Goal: Task Accomplishment & Management: Use online tool/utility

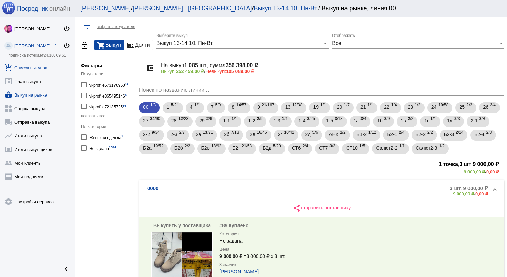
click at [33, 65] on link "add_shopping_cart Список выкупов" at bounding box center [37, 66] width 75 height 14
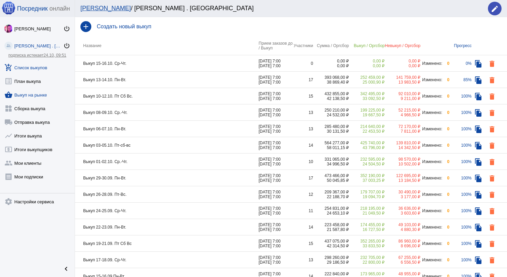
click at [36, 95] on link "shopping_basket Выкуп на рынке" at bounding box center [37, 94] width 75 height 14
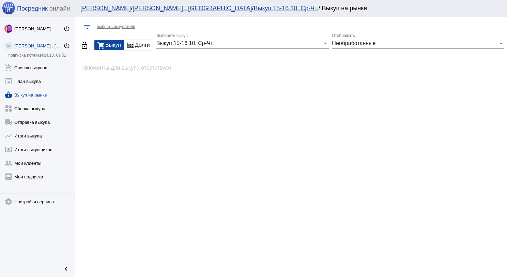
click at [270, 47] on div "Выкуп 15-16.10. Ср-Чт. Выберите выкуп" at bounding box center [242, 40] width 172 height 15
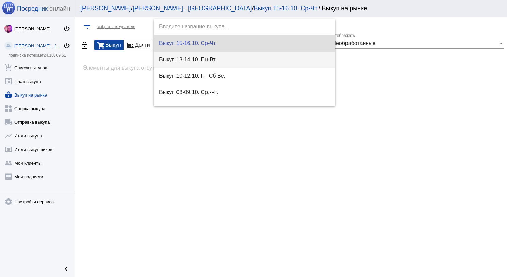
click at [230, 58] on span "Выкуп 13-14.10. Пн-Вт." at bounding box center [244, 59] width 171 height 16
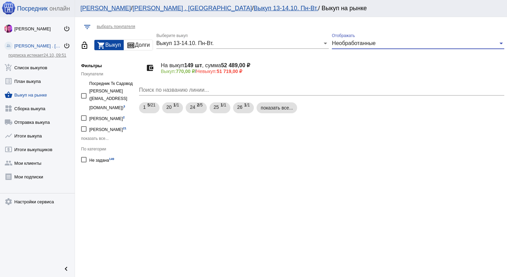
click at [365, 42] on span "Необработанные" at bounding box center [354, 43] width 44 height 6
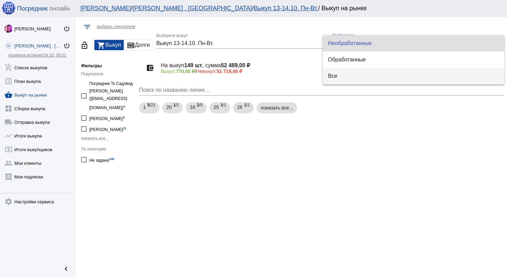
click at [343, 70] on span "Все" at bounding box center [413, 76] width 171 height 16
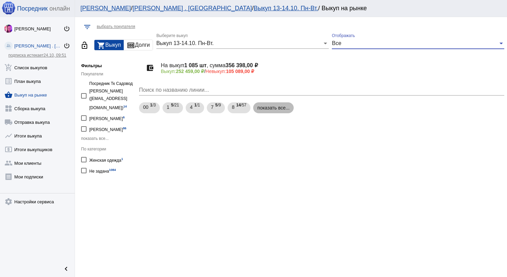
click at [269, 109] on mat-chip "показать все..." at bounding box center [273, 107] width 41 height 11
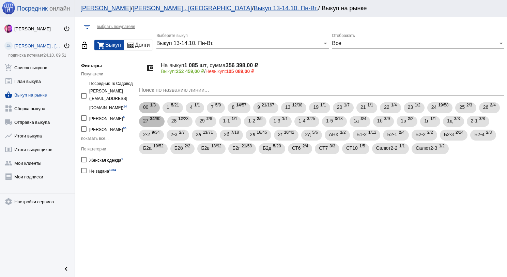
drag, startPoint x: 153, startPoint y: 116, endPoint x: 157, endPoint y: 111, distance: 6.1
click at [154, 116] on b "34" at bounding box center [152, 118] width 4 height 5
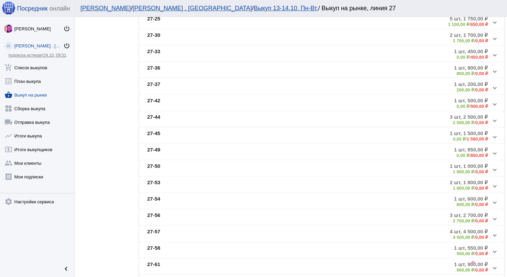
scroll to position [307, 0]
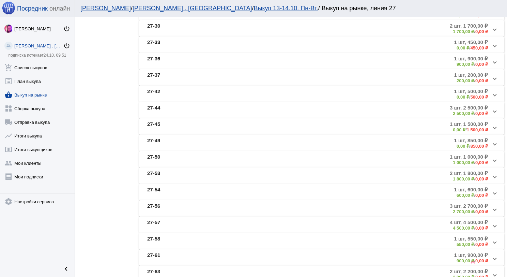
click at [278, 177] on mat-panel-description "2 шт, 1 800,00 ₽ 1 800,00 ₽ / 0,00 ₽" at bounding box center [374, 175] width 228 height 11
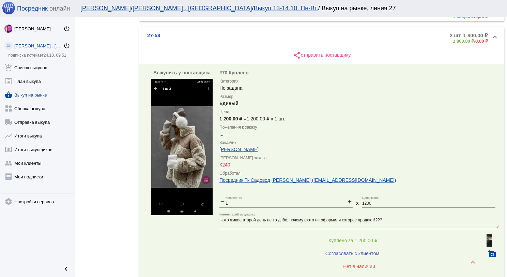
scroll to position [477, 0]
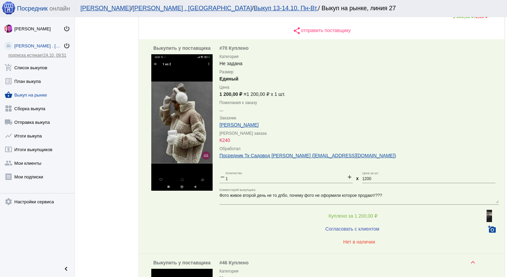
click at [487, 214] on img at bounding box center [489, 216] width 5 height 12
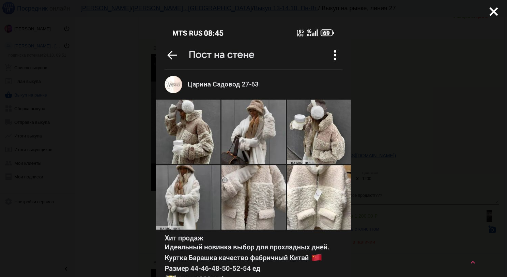
scroll to position [0, 0]
drag, startPoint x: 486, startPoint y: 9, endPoint x: 476, endPoint y: 10, distance: 9.9
click at [487, 10] on mat-icon "close" at bounding box center [491, 9] width 8 height 8
